Goal: Information Seeking & Learning: Learn about a topic

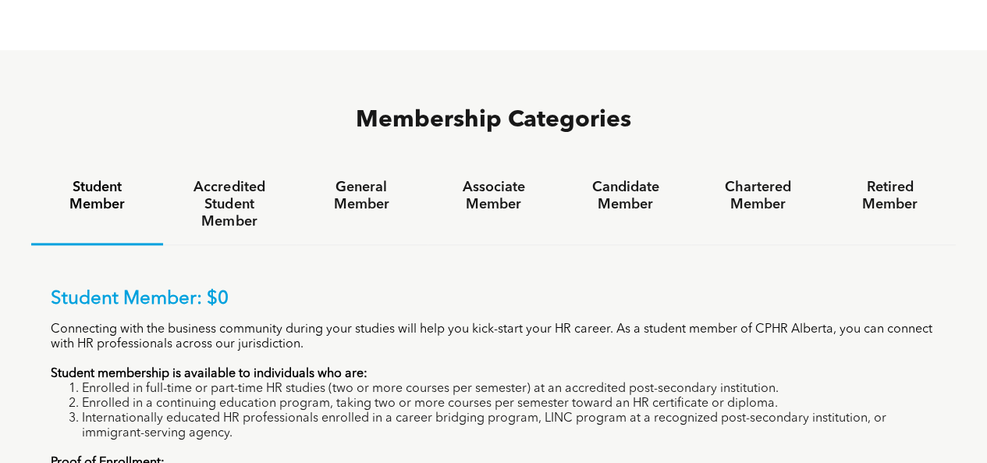
scroll to position [936, 0]
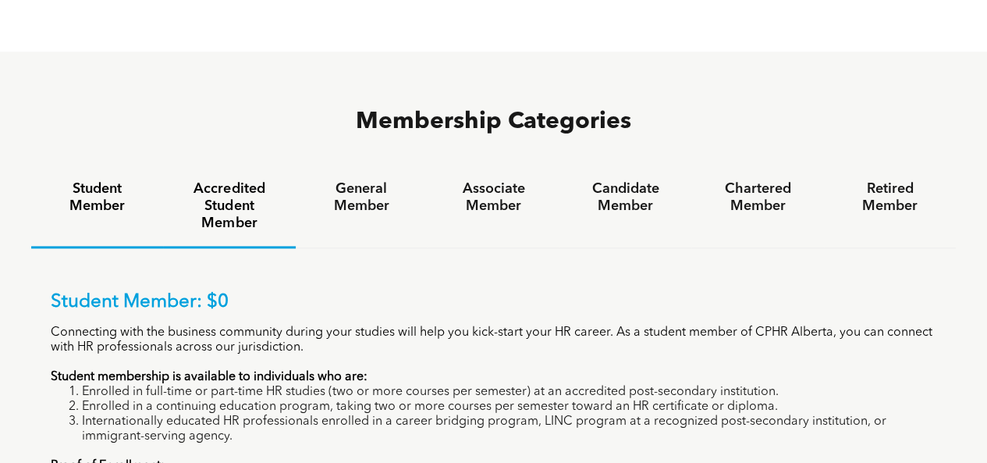
click at [239, 180] on h4 "Accredited Student Member" at bounding box center [229, 206] width 104 height 52
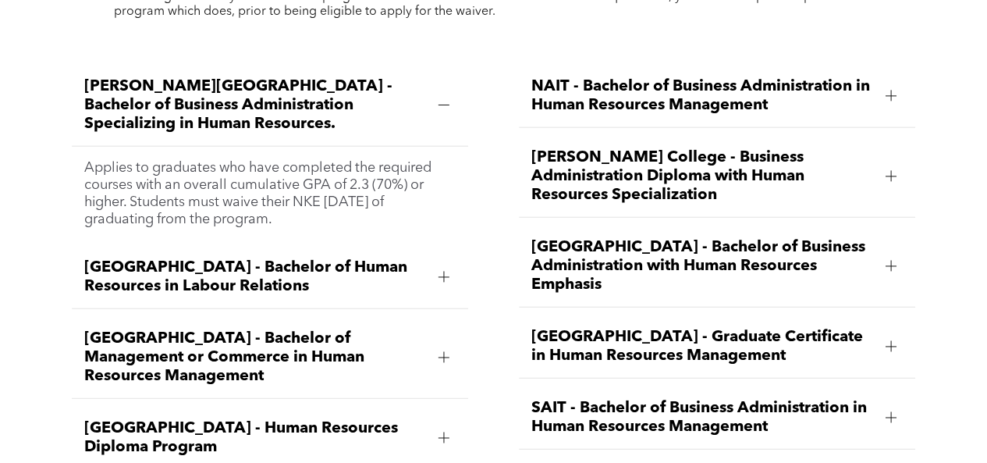
scroll to position [1873, 0]
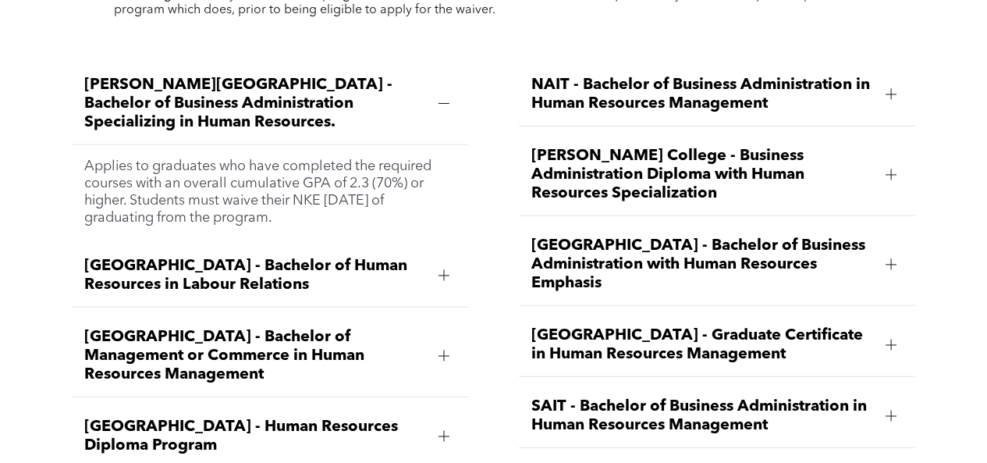
click at [445, 99] on div at bounding box center [444, 103] width 11 height 11
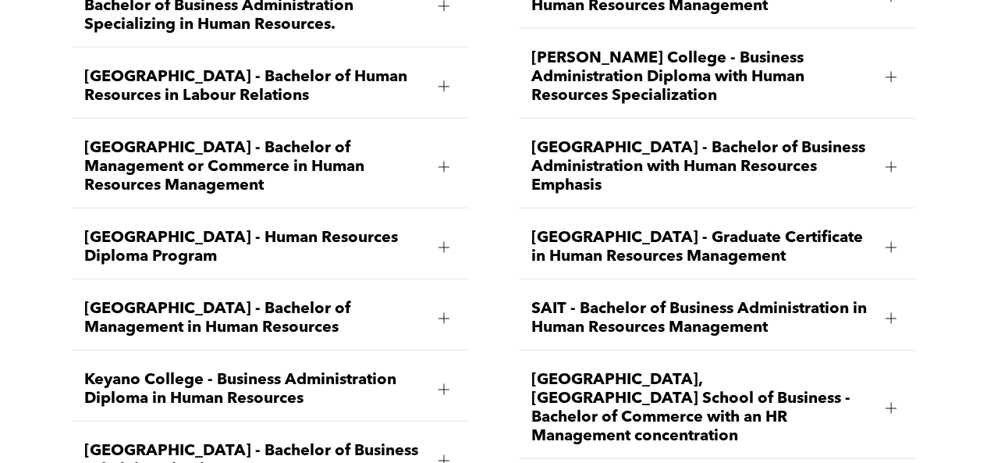
scroll to position [1951, 0]
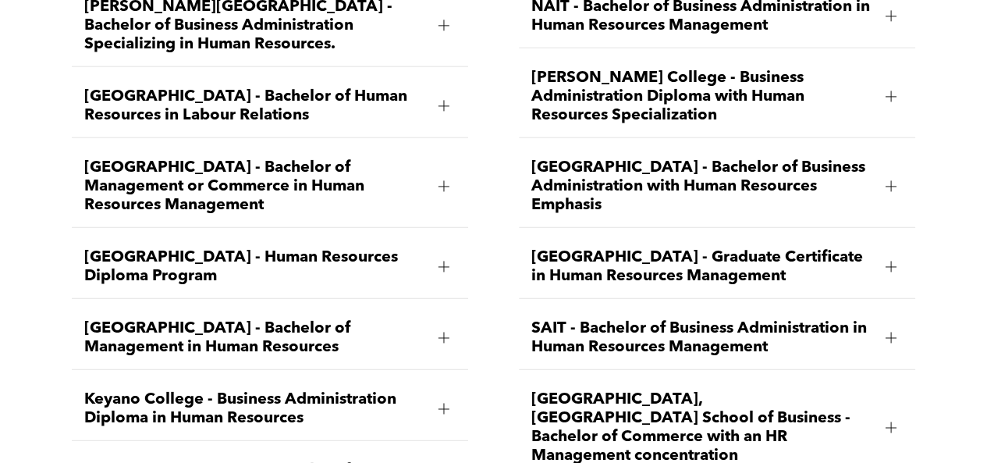
click at [886, 261] on div at bounding box center [891, 266] width 11 height 11
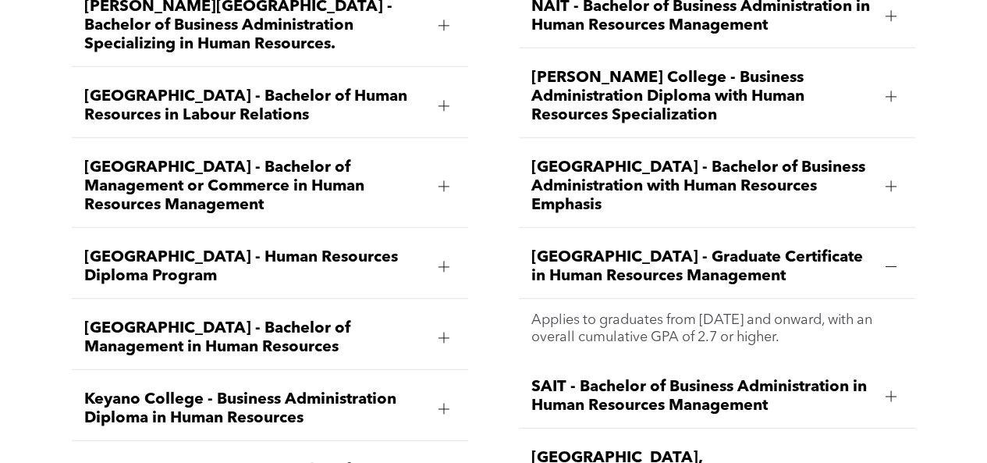
drag, startPoint x: 705, startPoint y: 252, endPoint x: 802, endPoint y: 274, distance: 100.0
click at [815, 288] on div "[GEOGRAPHIC_DATA] - Graduate Certificate in Human Resources Management" at bounding box center [717, 267] width 396 height 63
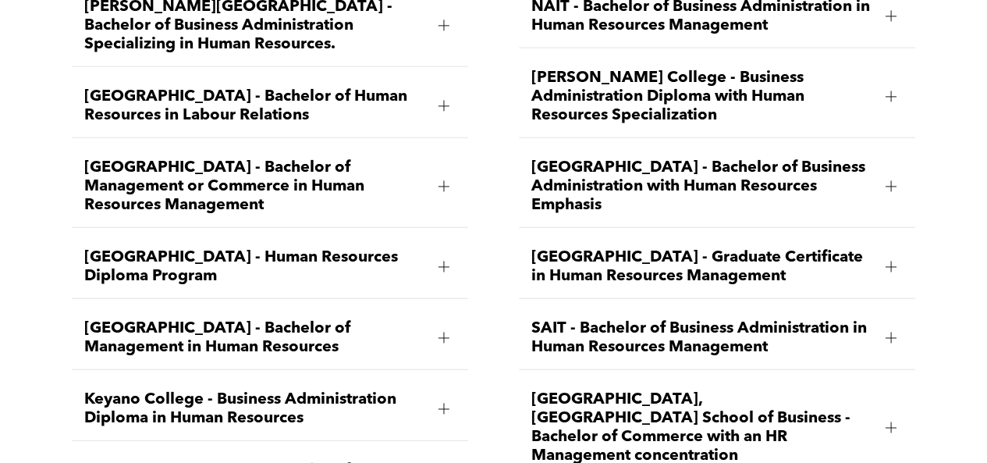
copy span "Graduate Certificate in Human Resources Management"
click at [641, 282] on div "[GEOGRAPHIC_DATA] - Graduate Certificate in Human Resources Management" at bounding box center [717, 267] width 396 height 63
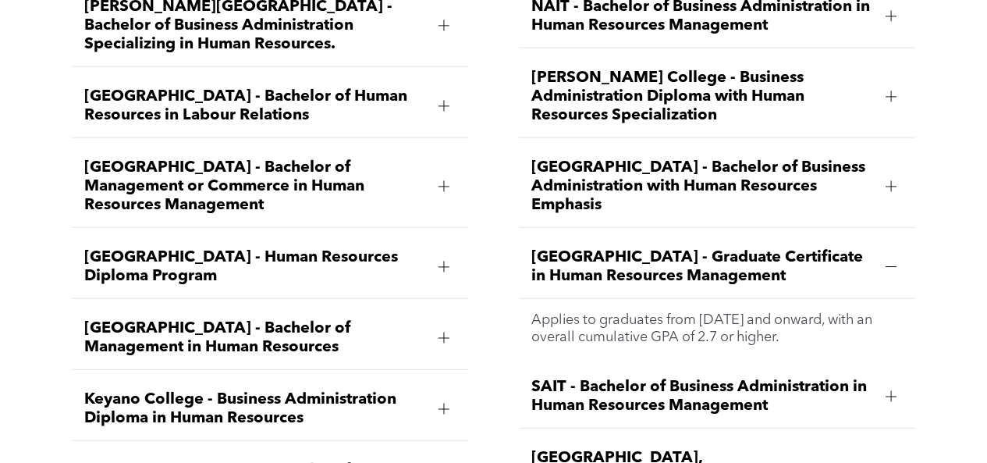
drag, startPoint x: 524, startPoint y: 244, endPoint x: 768, endPoint y: 268, distance: 244.6
click at [790, 279] on div "[GEOGRAPHIC_DATA] - Graduate Certificate in Human Resources Management" at bounding box center [717, 267] width 396 height 63
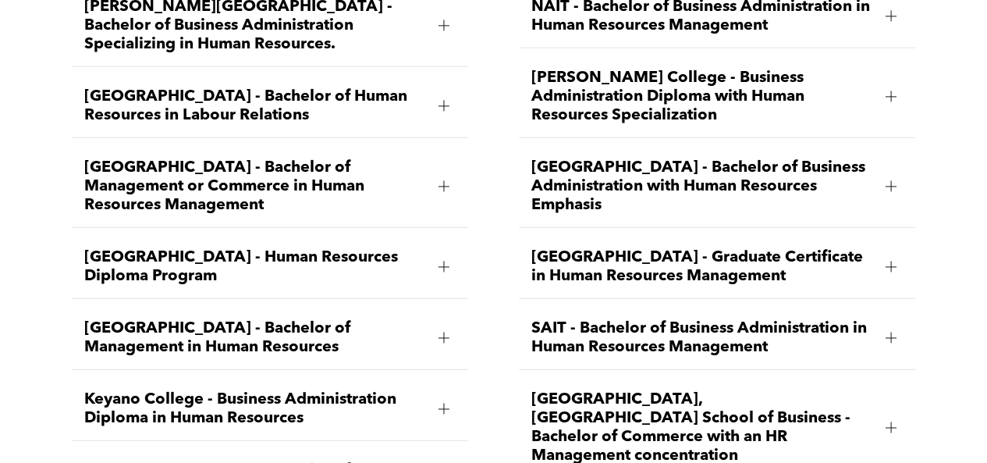
copy span "[GEOGRAPHIC_DATA] - Graduate Certificate in Human Resources Management"
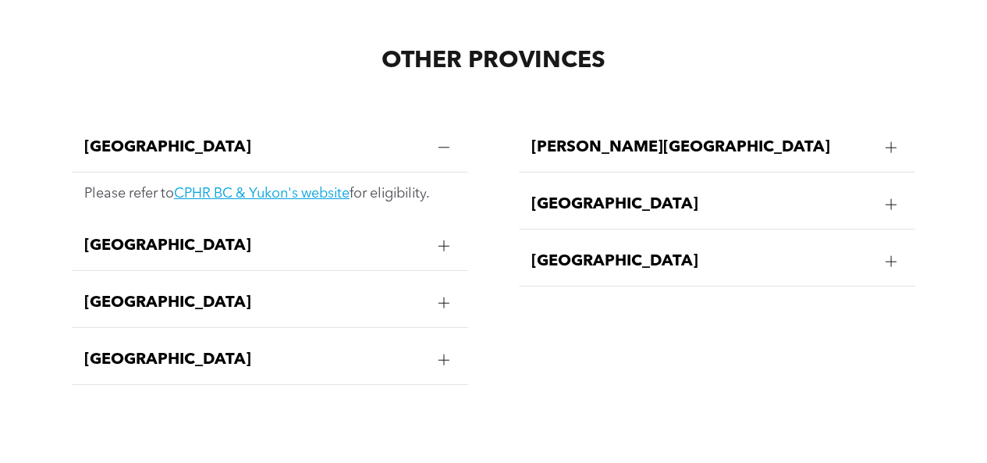
scroll to position [2731, 0]
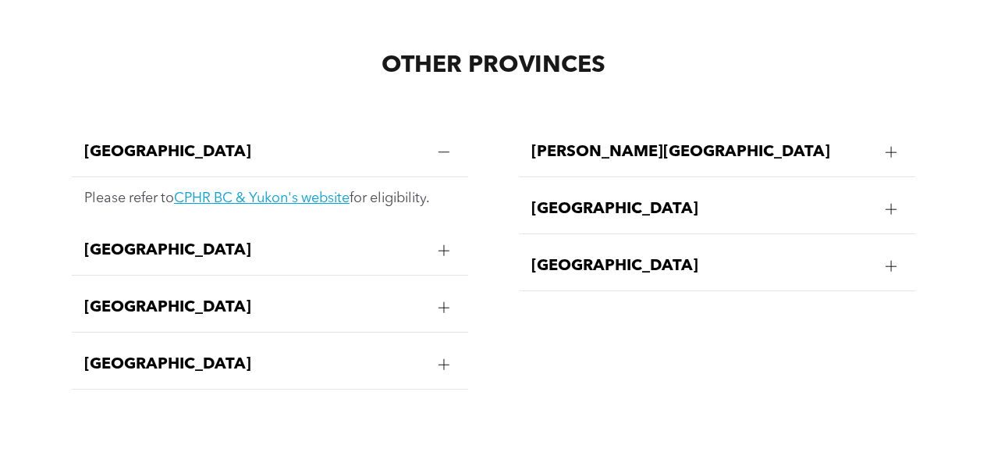
click at [888, 261] on div at bounding box center [891, 266] width 11 height 11
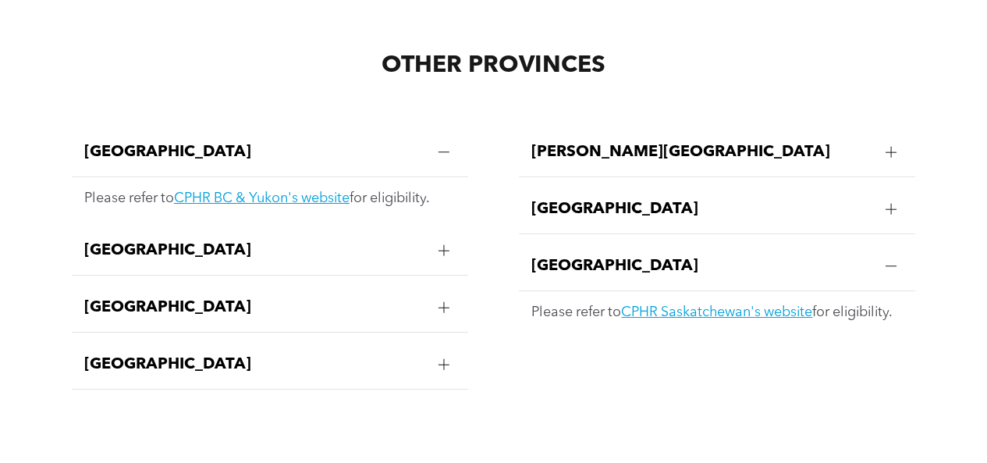
click at [894, 147] on div at bounding box center [891, 152] width 11 height 11
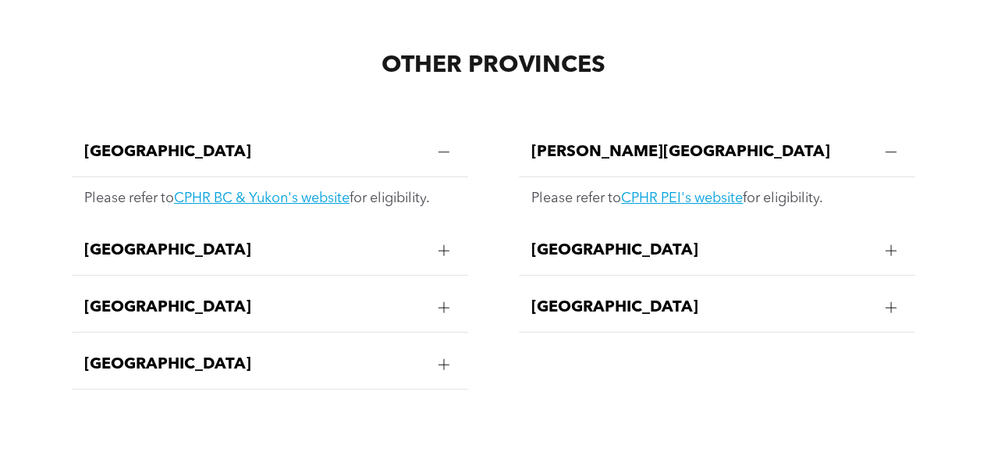
click at [435, 353] on div at bounding box center [443, 364] width 23 height 23
